Goal: Task Accomplishment & Management: Contribute content

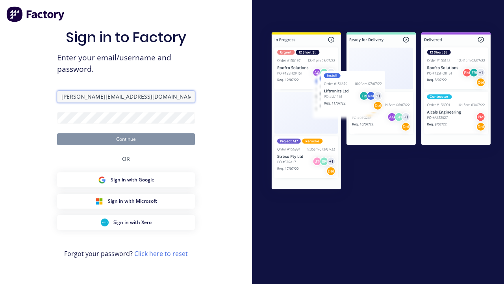
type input "[PERSON_NAME][EMAIL_ADDRESS][DOMAIN_NAME]"
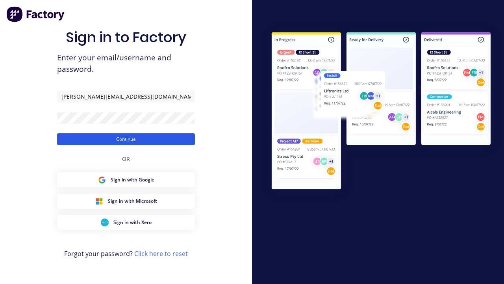
click at [126, 139] on button "Continue" at bounding box center [126, 139] width 138 height 12
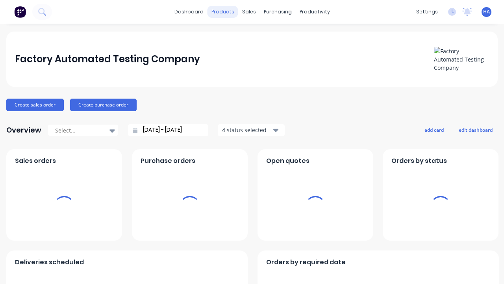
click at [224, 12] on div "products" at bounding box center [223, 12] width 31 height 12
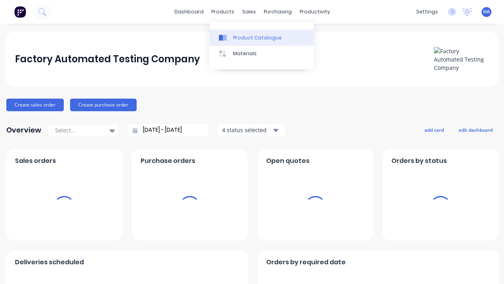
click at [261, 37] on div "Product Catalogue" at bounding box center [257, 37] width 49 height 7
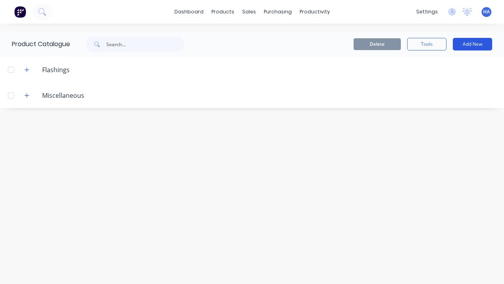
click at [473, 44] on button "Add New" at bounding box center [472, 44] width 39 height 13
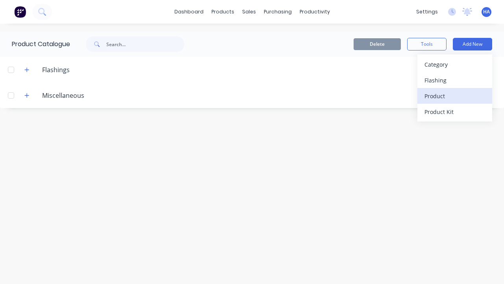
click at [455, 96] on div "Product" at bounding box center [454, 95] width 61 height 11
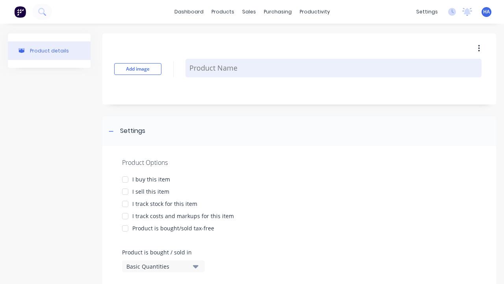
click at [334, 68] on textarea at bounding box center [333, 68] width 296 height 19
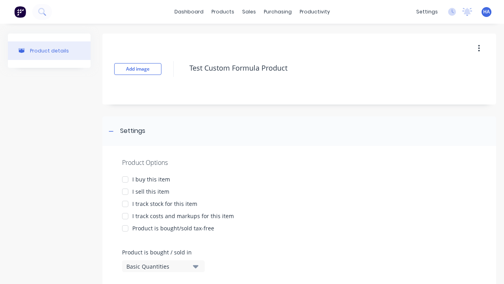
click at [125, 179] on div at bounding box center [125, 179] width 16 height 16
click at [125, 191] on div at bounding box center [125, 191] width 16 height 16
type textarea "Test Custom Formula Product"
click at [158, 266] on div "Basic Quantities" at bounding box center [157, 266] width 63 height 8
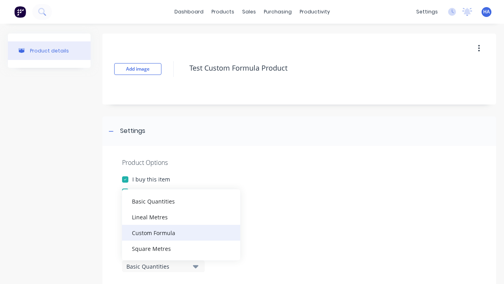
click at [181, 232] on div "Custom Formula" at bounding box center [181, 232] width 118 height 16
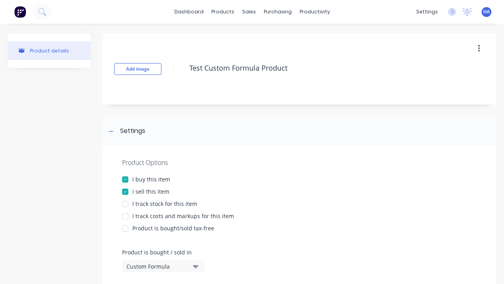
type input "l"
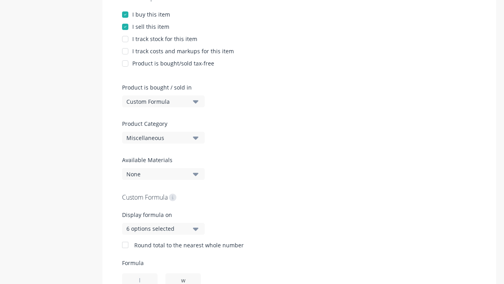
type input "w"
type input "1"
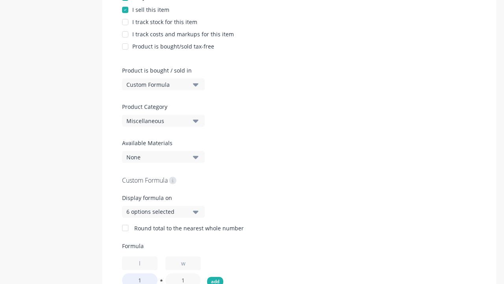
type input "1"
click at [215, 279] on button "add" at bounding box center [215, 280] width 16 height 9
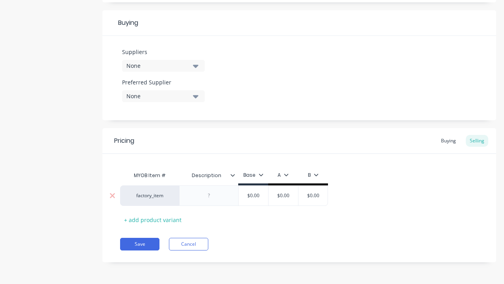
click at [283, 195] on input "text" at bounding box center [283, 195] width 39 height 7
type input "100"
click at [140, 243] on button "Save" at bounding box center [139, 243] width 39 height 13
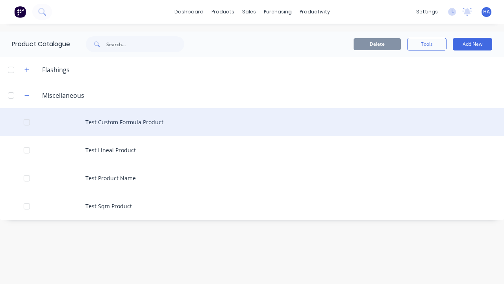
click at [252, 122] on div "Test Custom Formula Product" at bounding box center [252, 122] width 504 height 28
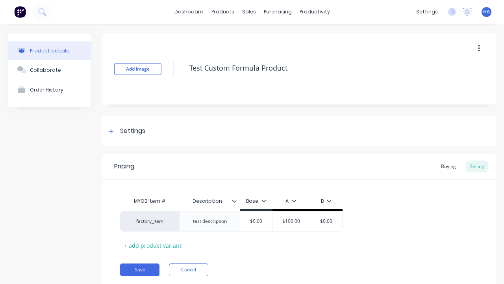
click at [479, 48] on icon "button" at bounding box center [479, 48] width 2 height 7
